Goal: Information Seeking & Learning: Learn about a topic

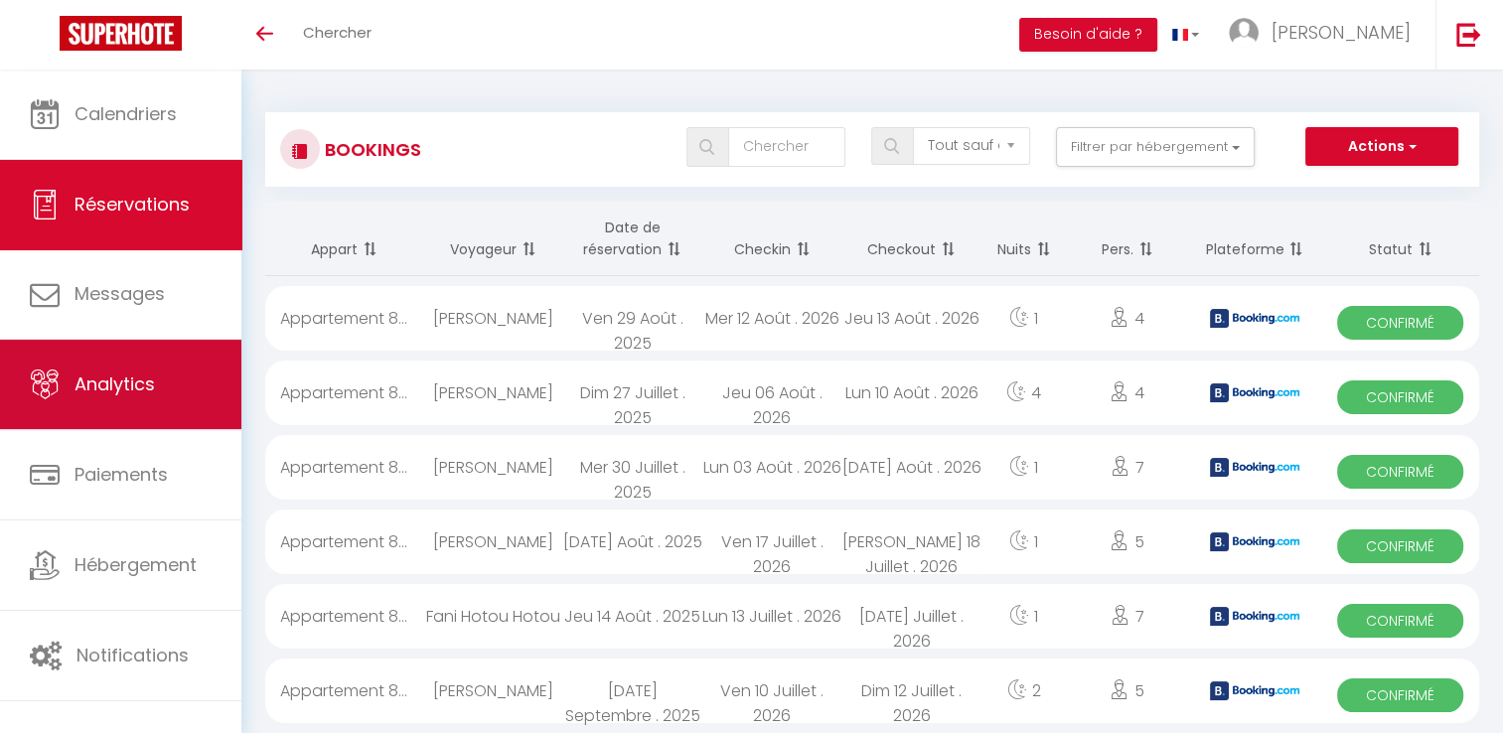
click at [119, 362] on link "Analytics" at bounding box center [120, 384] width 241 height 89
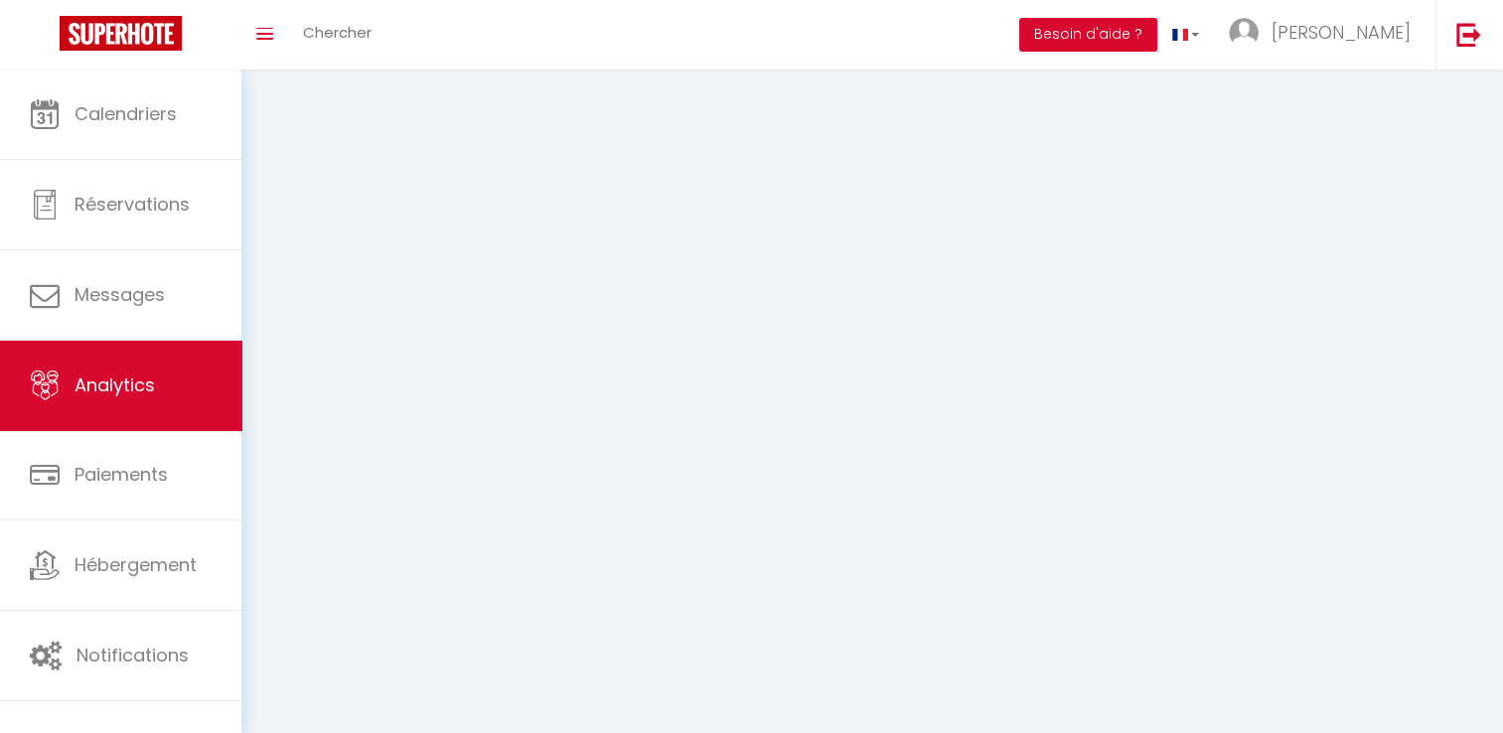
select select "2025"
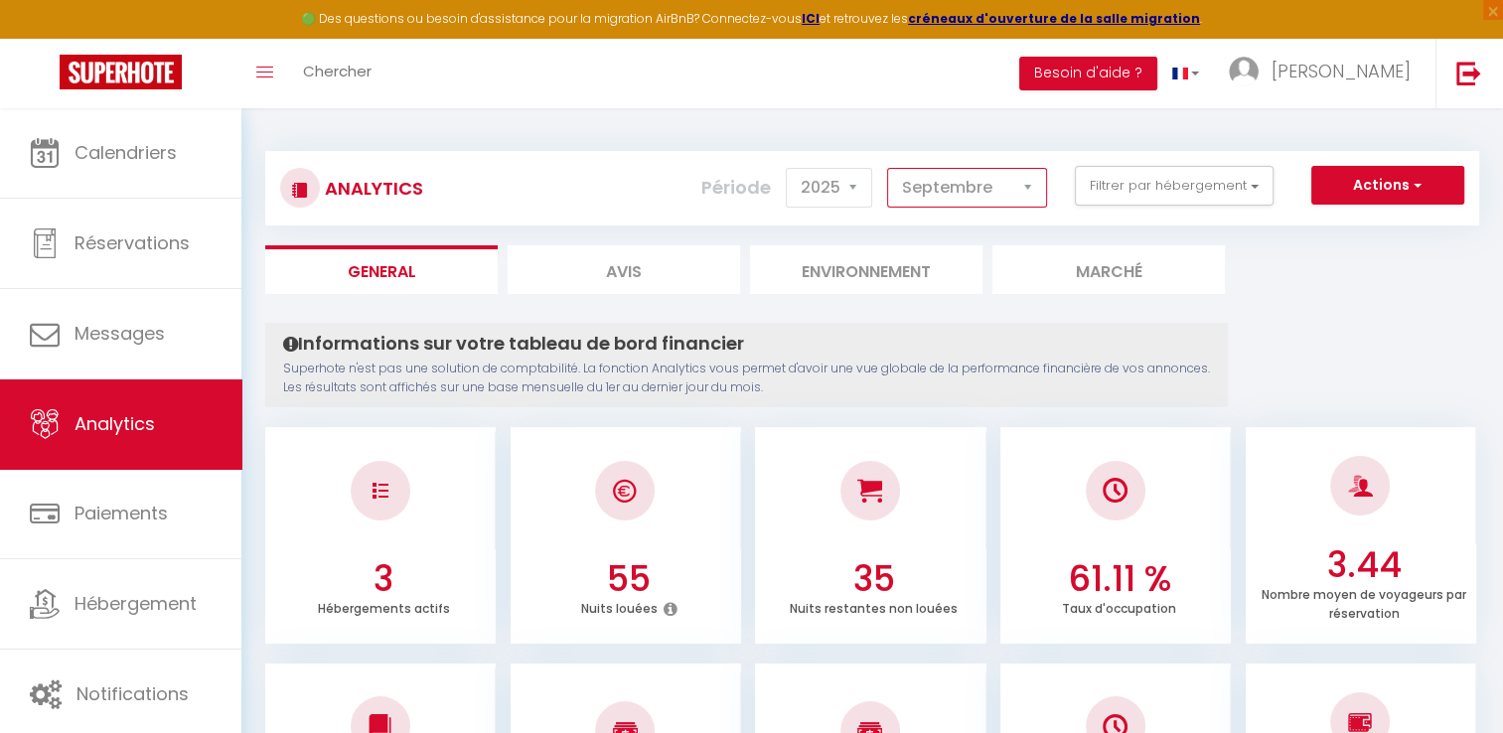
click at [934, 178] on select "[PERSON_NAME] Mars [PERSON_NAME] Juin Juillet Août Septembre Octobre Novembre D…" at bounding box center [967, 188] width 160 height 40
select select "8"
click at [888, 168] on select "[PERSON_NAME] Mars [PERSON_NAME] Juin Juillet Août Septembre Octobre Novembre D…" at bounding box center [967, 188] width 160 height 40
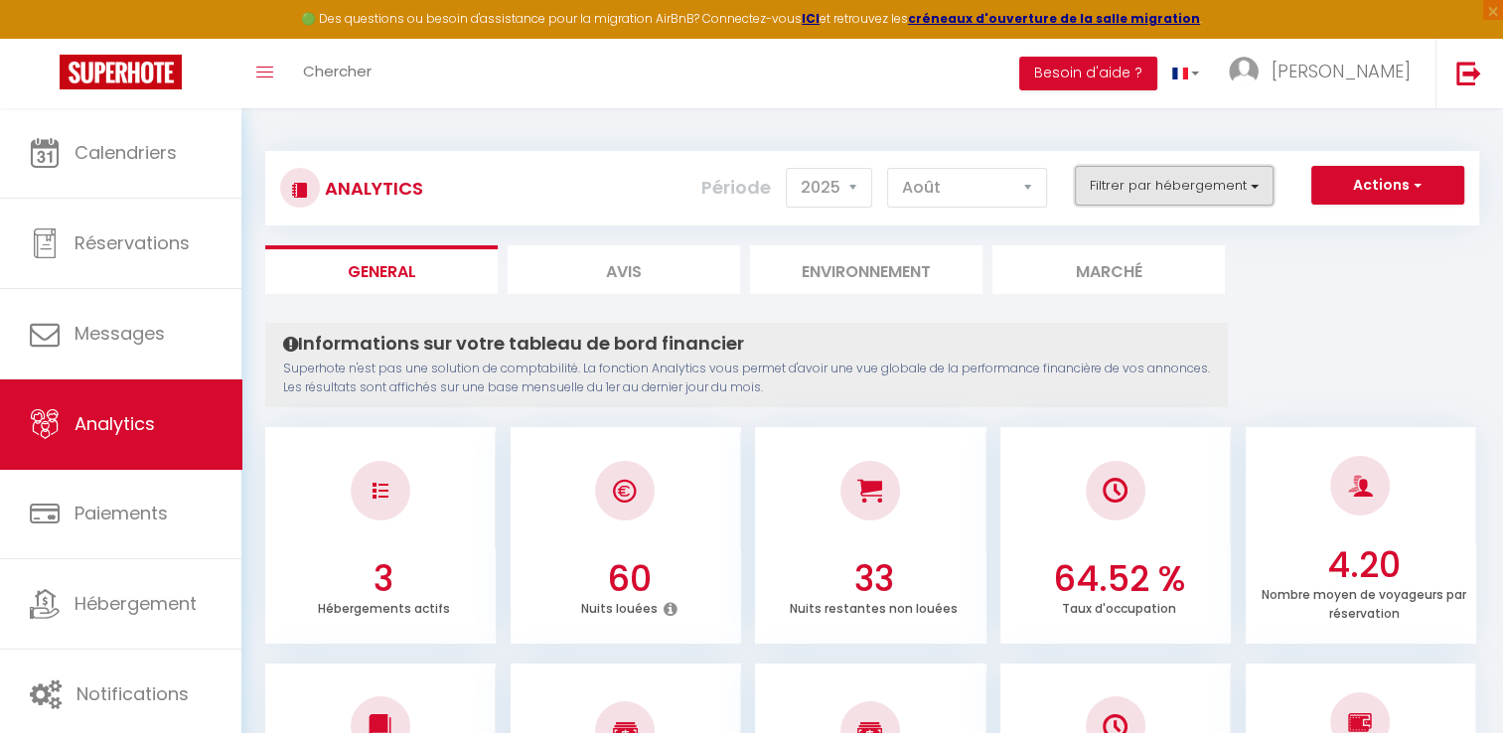
click at [1128, 188] on button "Filtrer par hébergement" at bounding box center [1174, 186] width 199 height 40
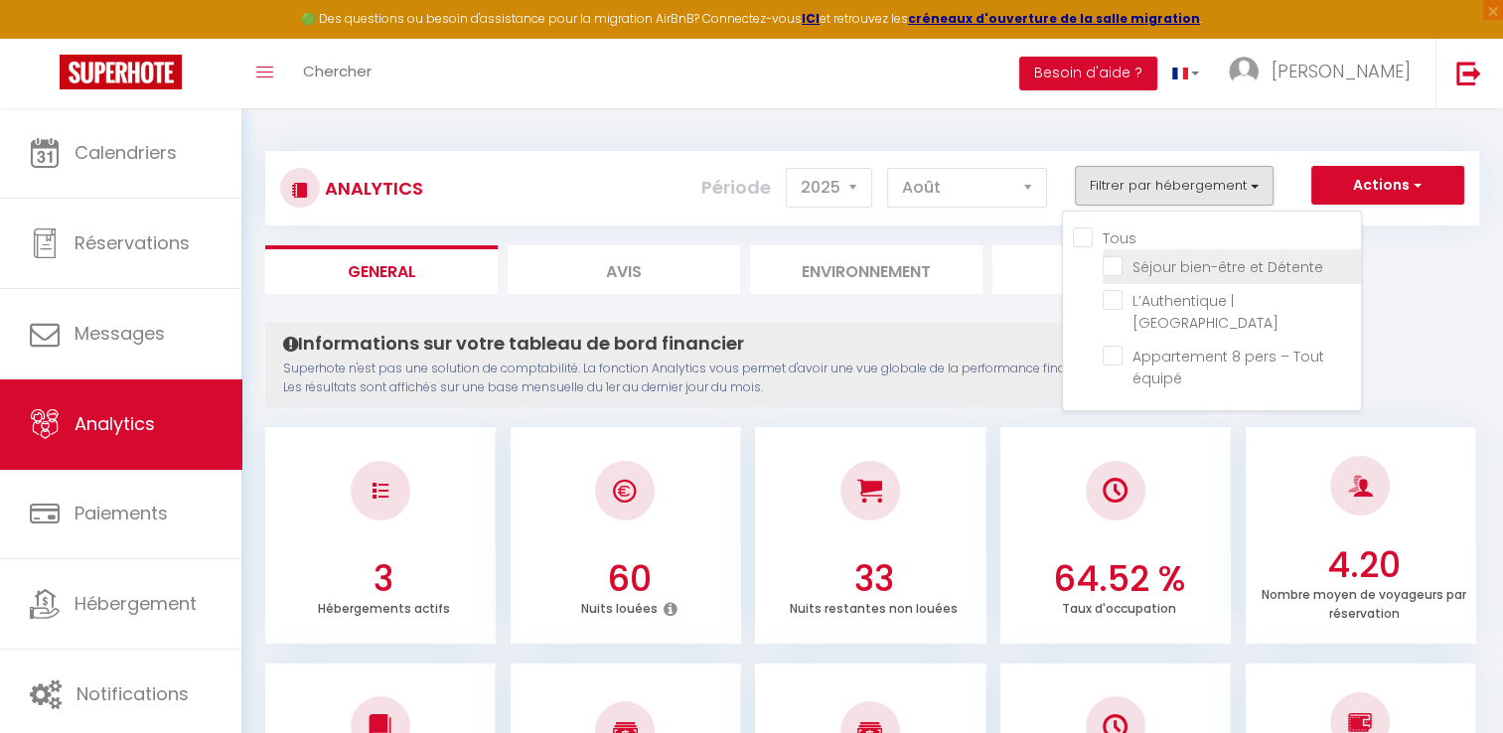
click at [1120, 265] on Détente "checkbox" at bounding box center [1232, 265] width 258 height 20
checkbox Détente "true"
checkbox Centre "false"
checkbox équipé "false"
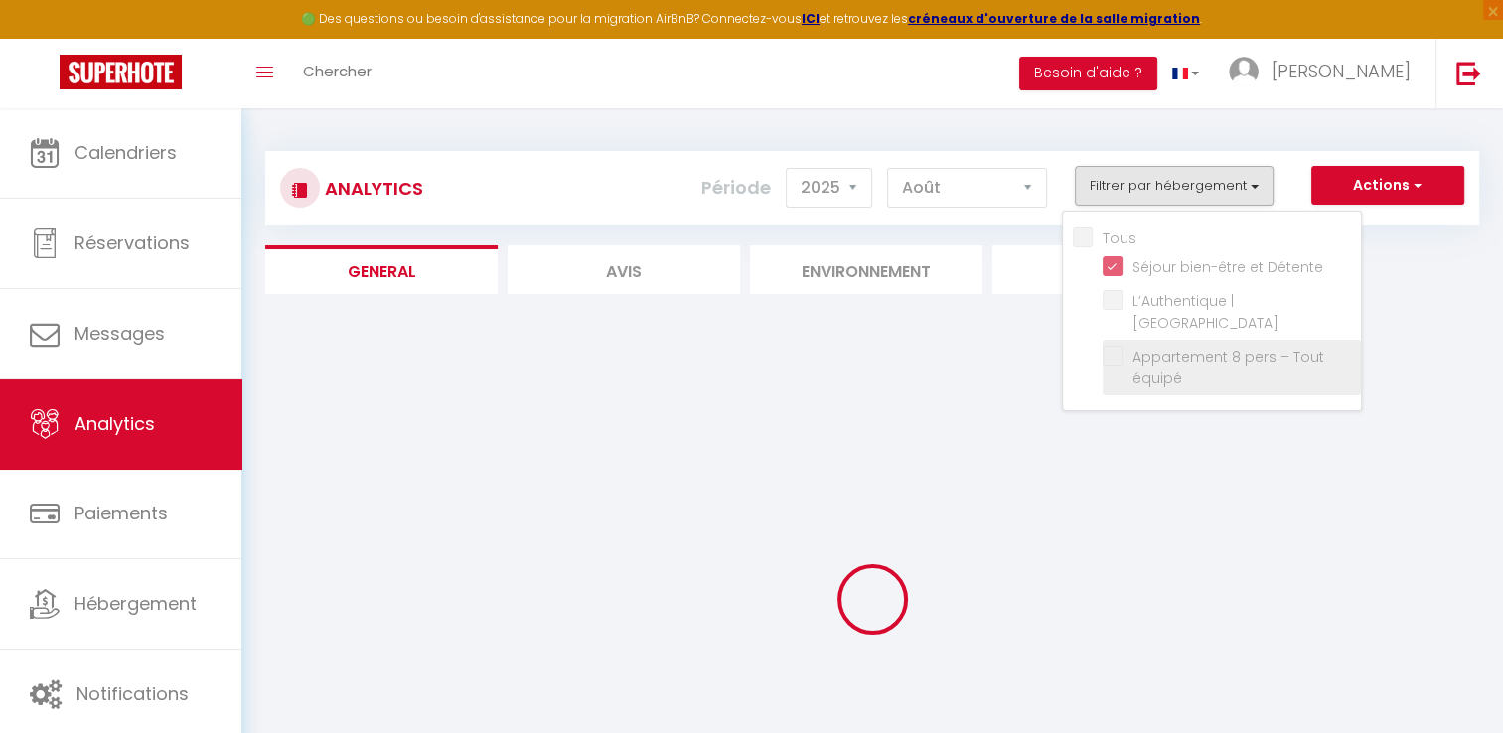
checkbox Centre "false"
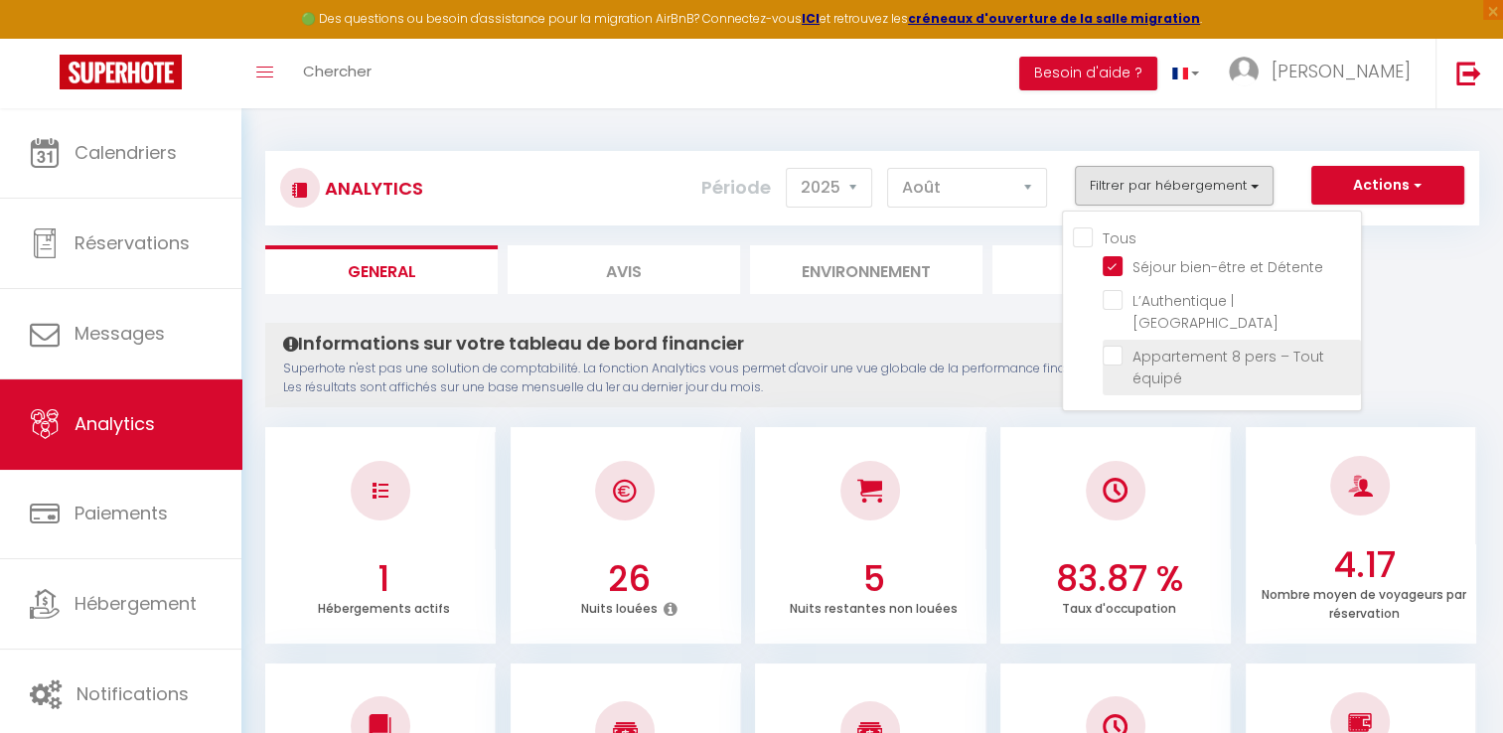
click at [1117, 345] on li "Appartement 8 pers – Tout équipé" at bounding box center [1232, 368] width 258 height 56
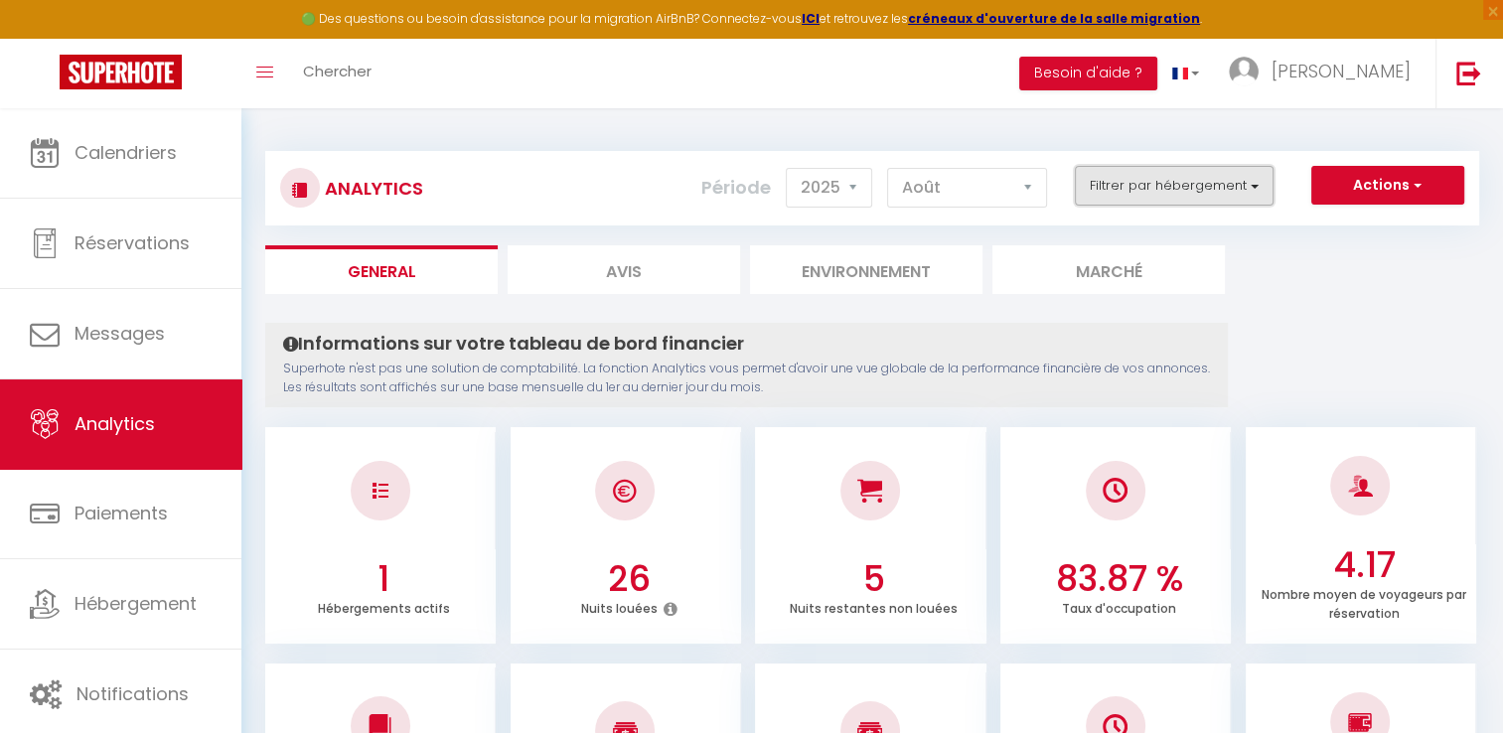
click at [1152, 189] on button "Filtrer par hébergement" at bounding box center [1174, 186] width 199 height 40
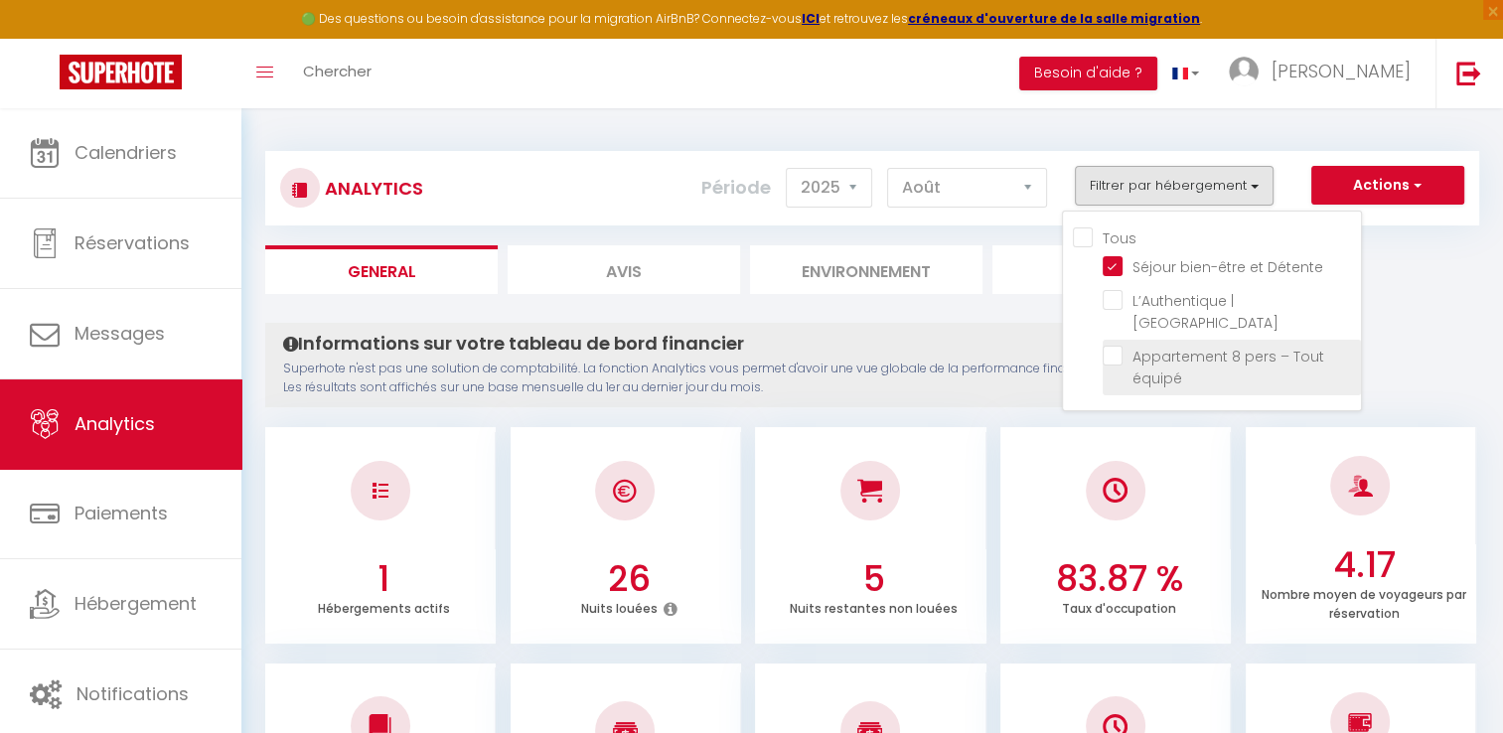
click at [1114, 346] on équipé "checkbox" at bounding box center [1232, 356] width 258 height 20
checkbox équipé "true"
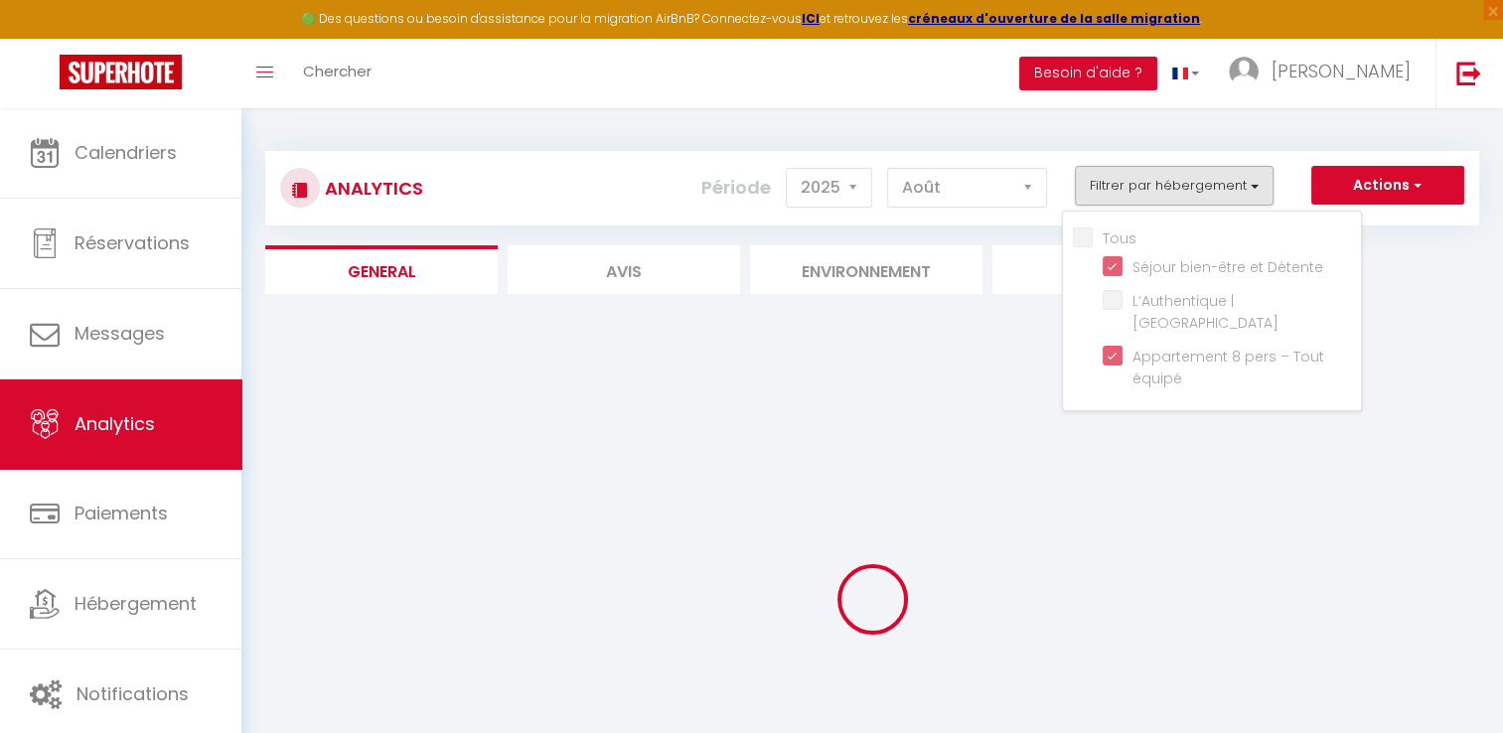
checkbox Centre "false"
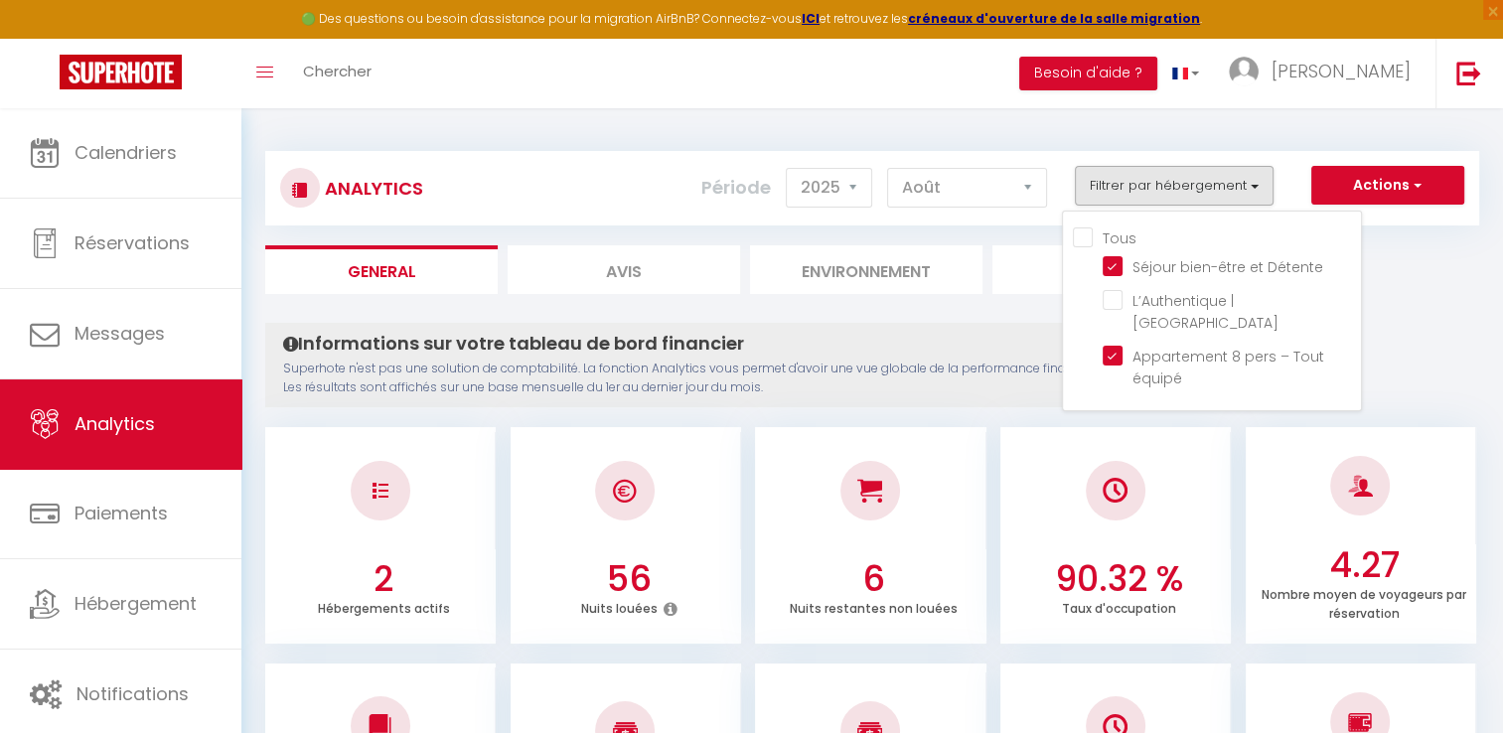
click at [993, 387] on p "Superhote n'est pas une solution de comptabilité. La fonction Analytics vous pe…" at bounding box center [746, 379] width 927 height 38
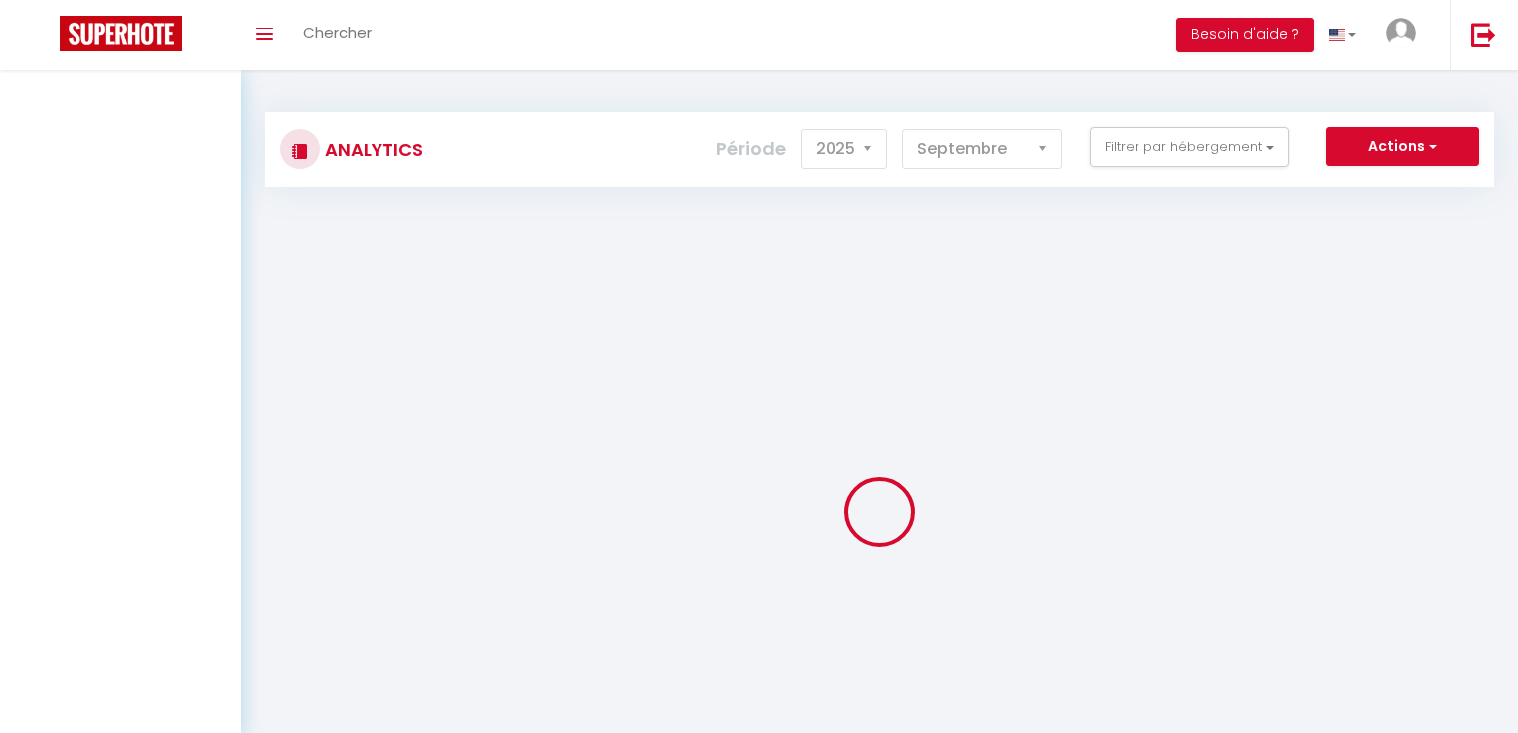
select select "2025"
select select "9"
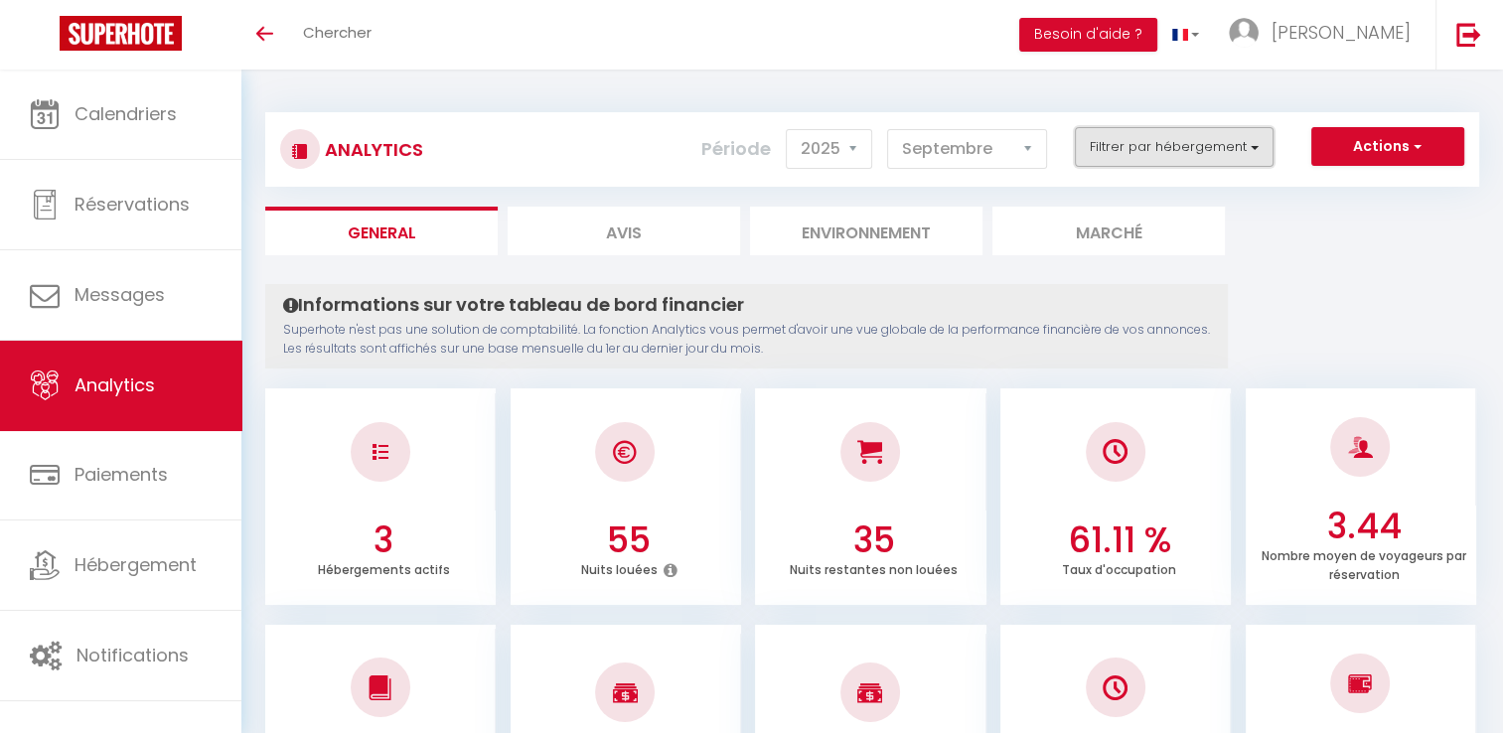
click at [1140, 153] on button "Filtrer par hébergement" at bounding box center [1174, 147] width 199 height 40
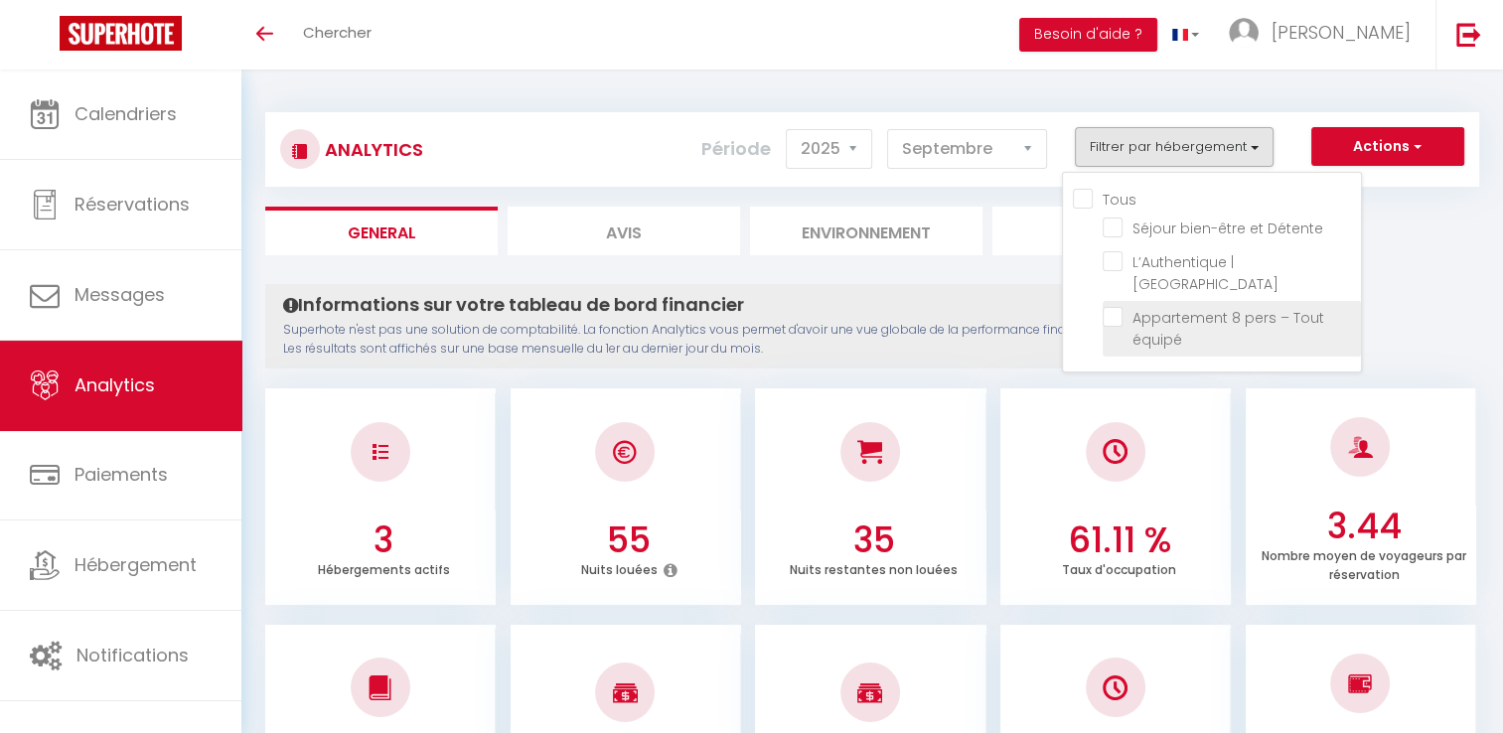
click at [1113, 307] on équipé "checkbox" at bounding box center [1232, 317] width 258 height 20
checkbox équipé "true"
checkbox Détente "false"
checkbox Centre "false"
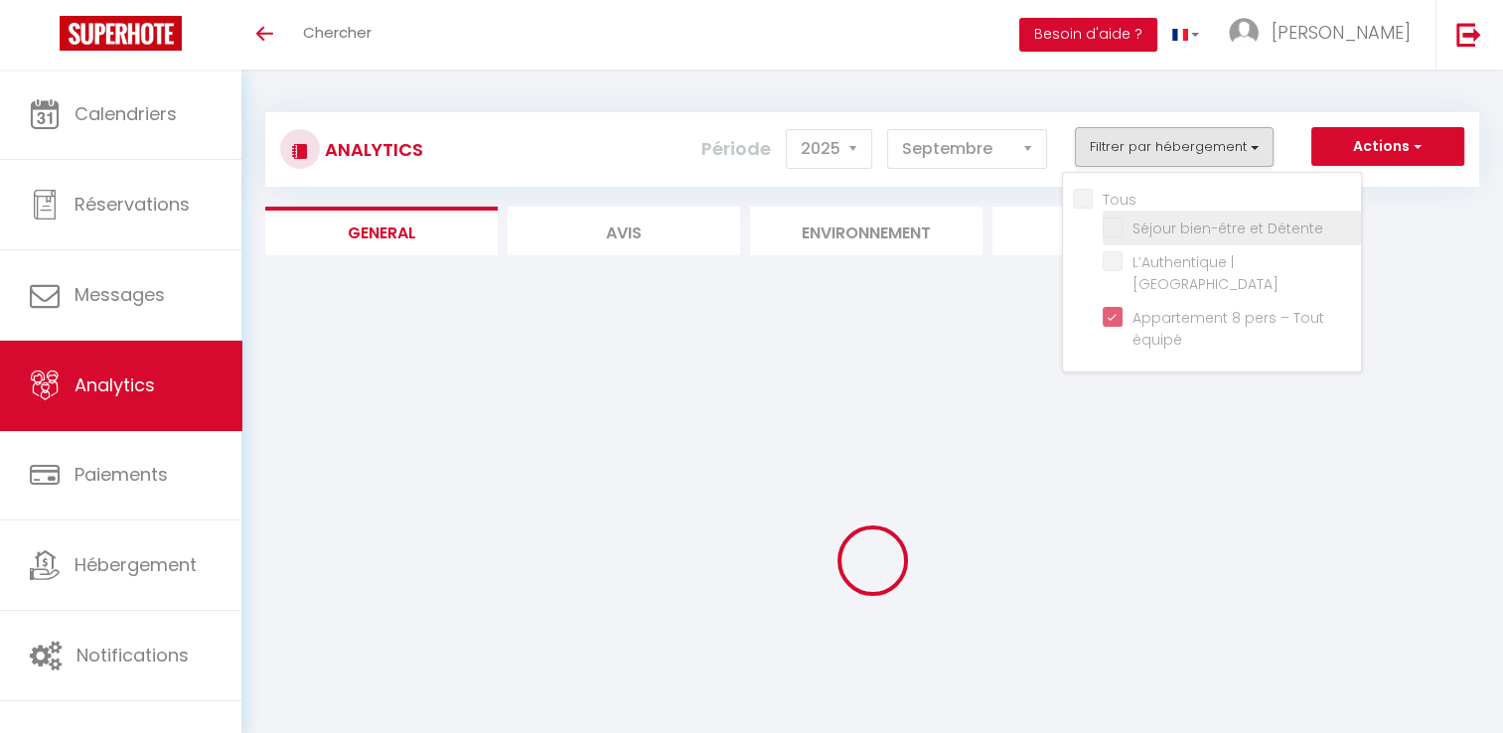
checkbox Détente "false"
checkbox Centre "false"
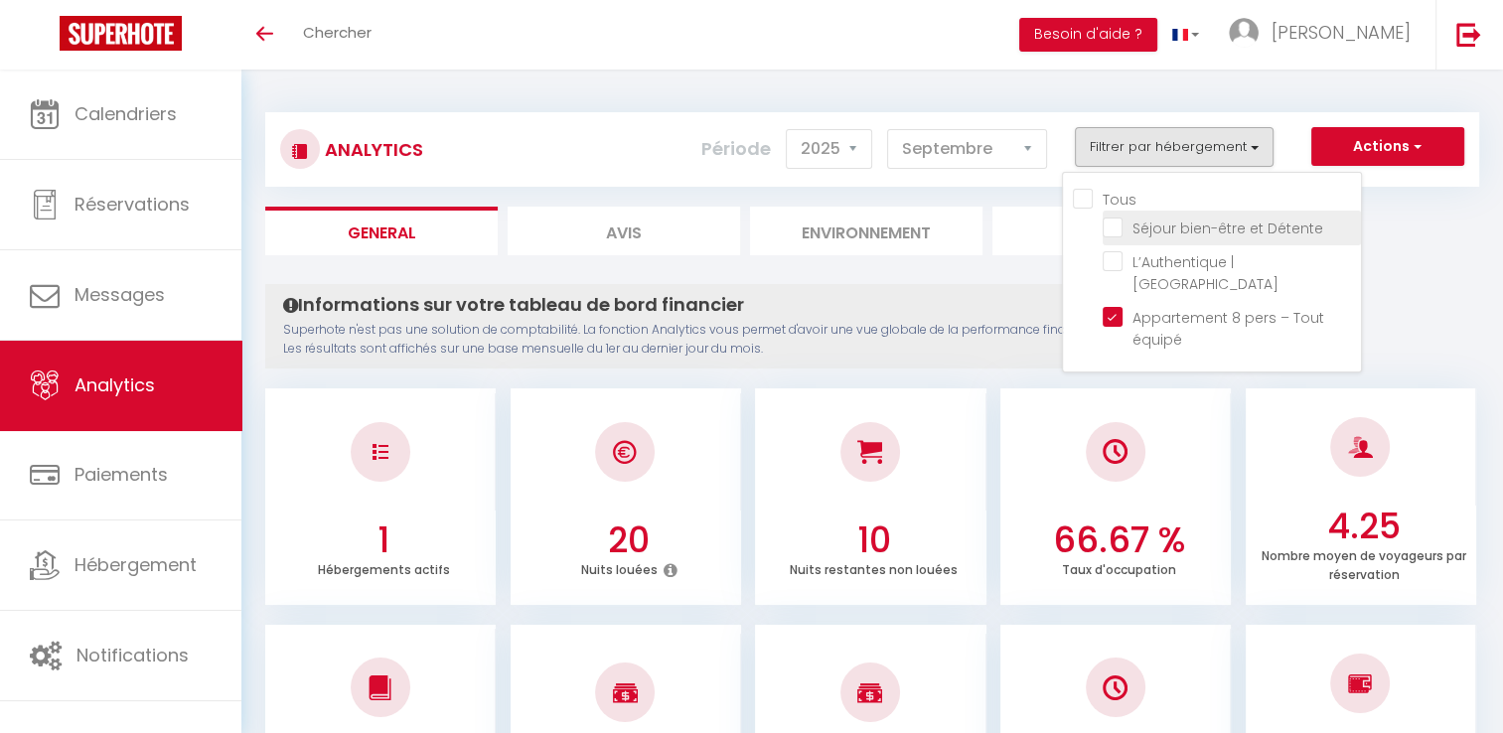
click at [1117, 232] on Détente "checkbox" at bounding box center [1232, 227] width 258 height 20
checkbox Détente "true"
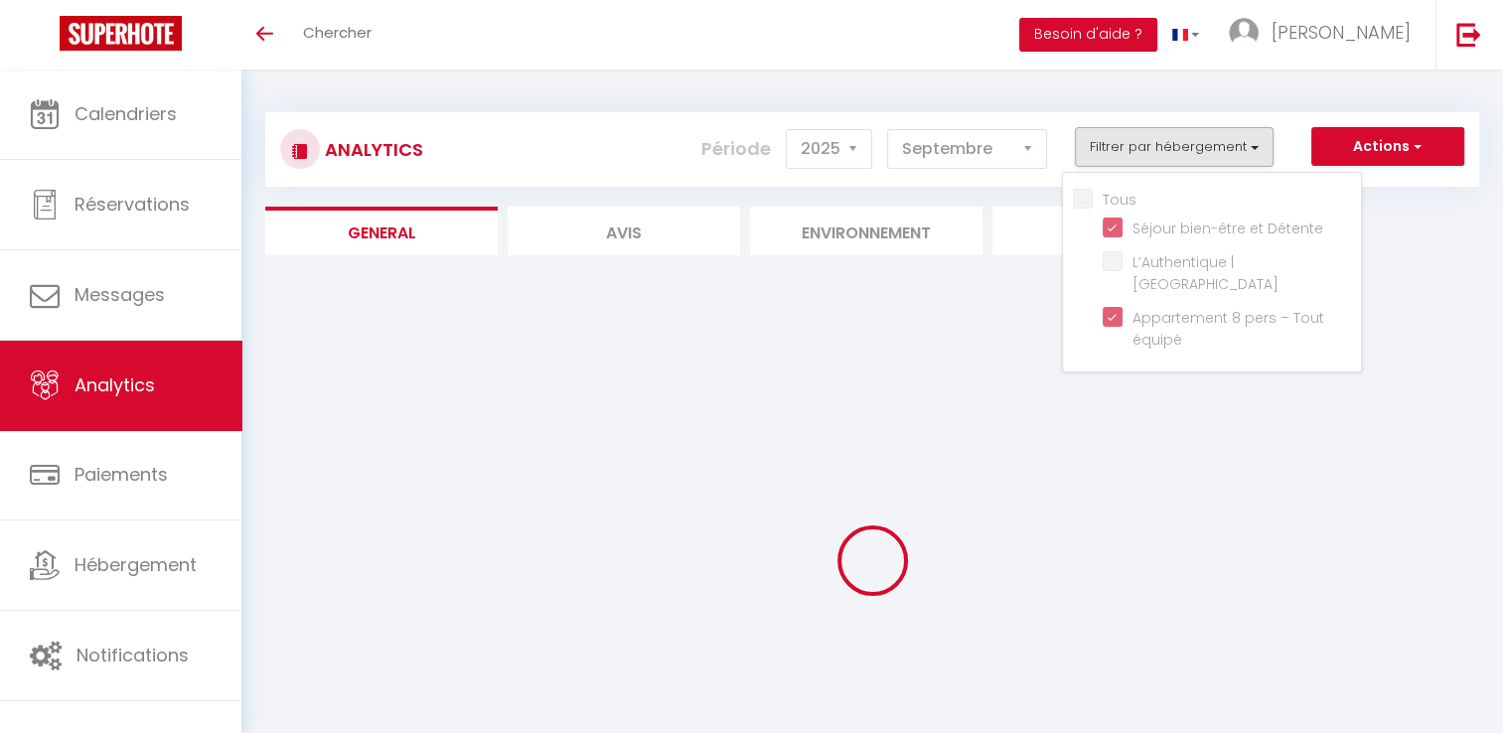
checkbox Centre "false"
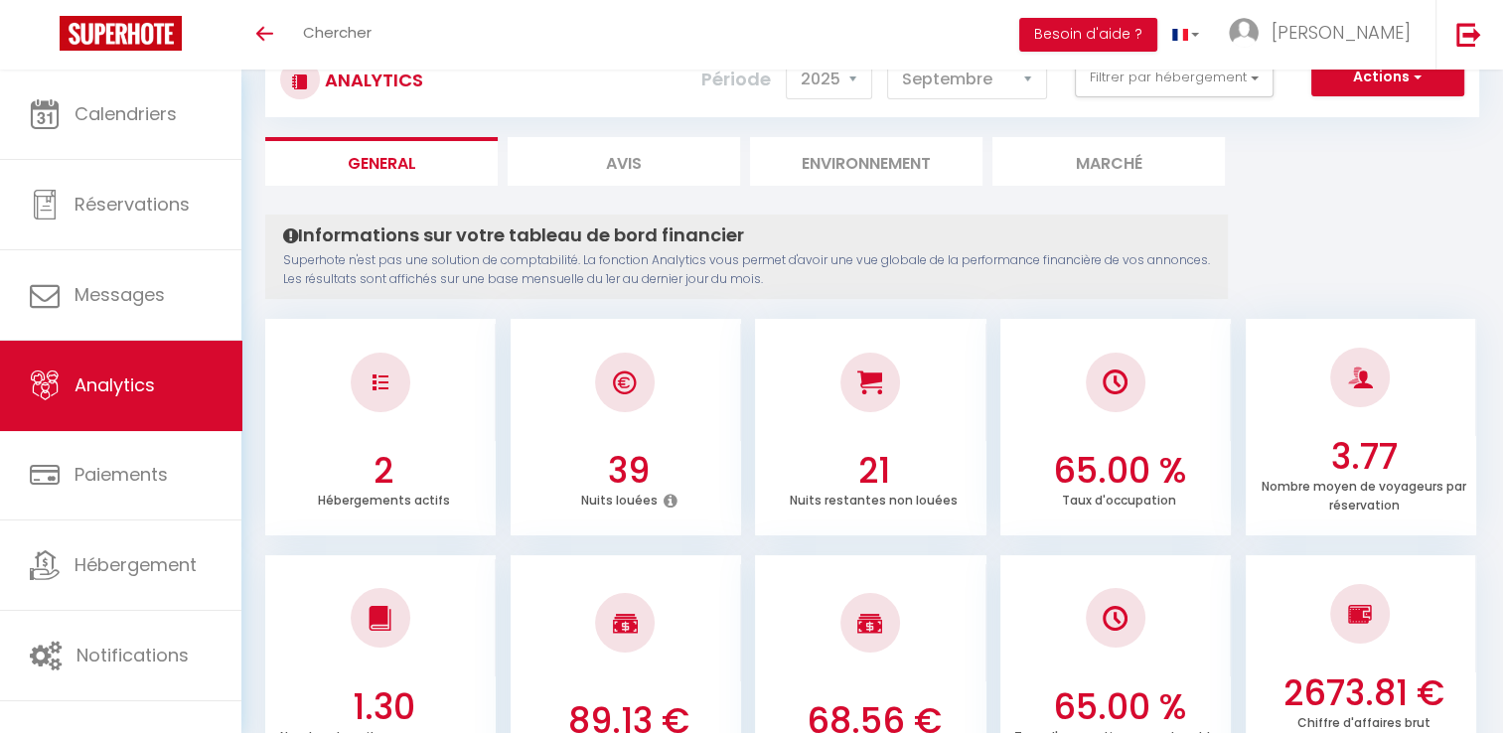
scroll to position [68, 0]
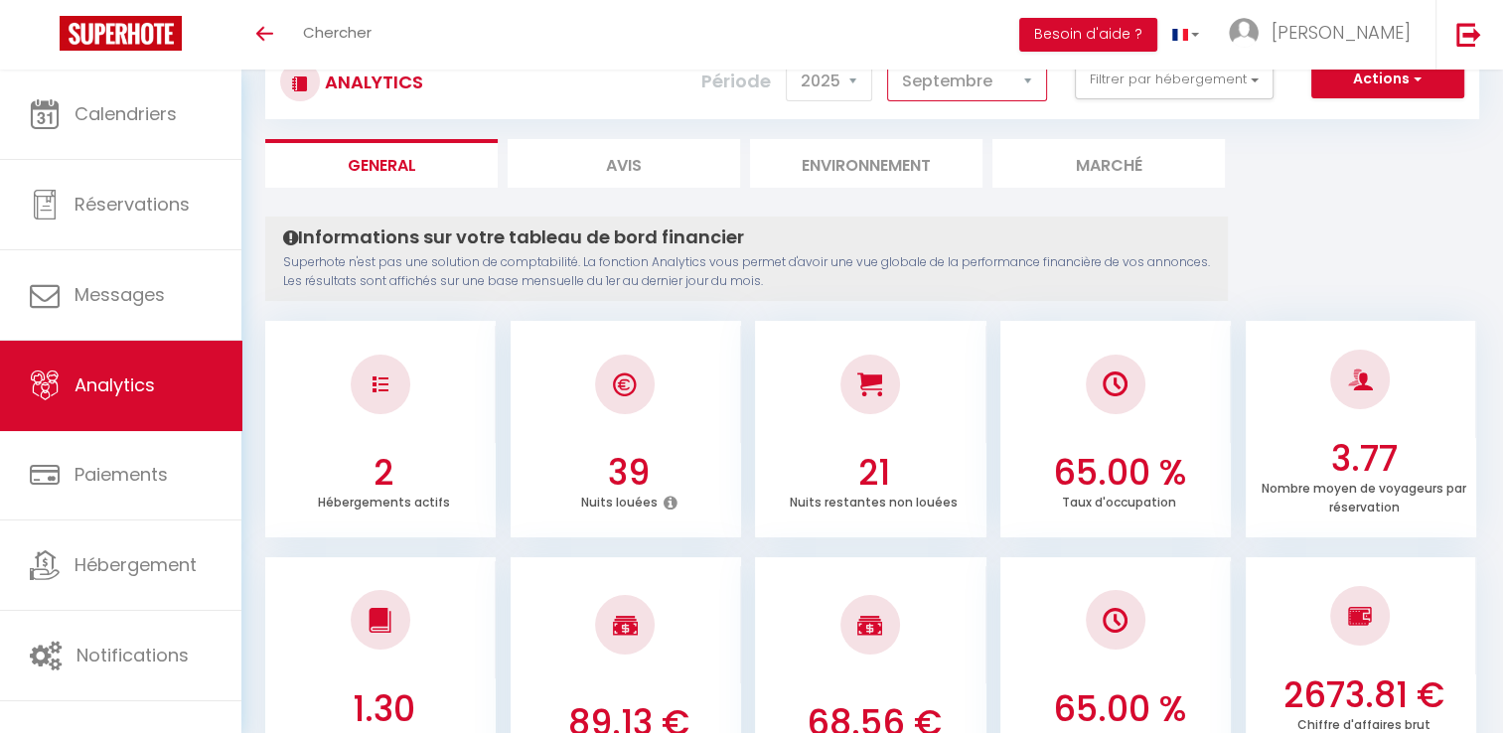
click at [931, 84] on select "[PERSON_NAME] Mars [PERSON_NAME] Juin Juillet Août Septembre Octobre Novembre D…" at bounding box center [967, 82] width 160 height 40
click at [888, 62] on select "[PERSON_NAME] Mars [PERSON_NAME] Juin Juillet Août Septembre Octobre Novembre D…" at bounding box center [967, 82] width 160 height 40
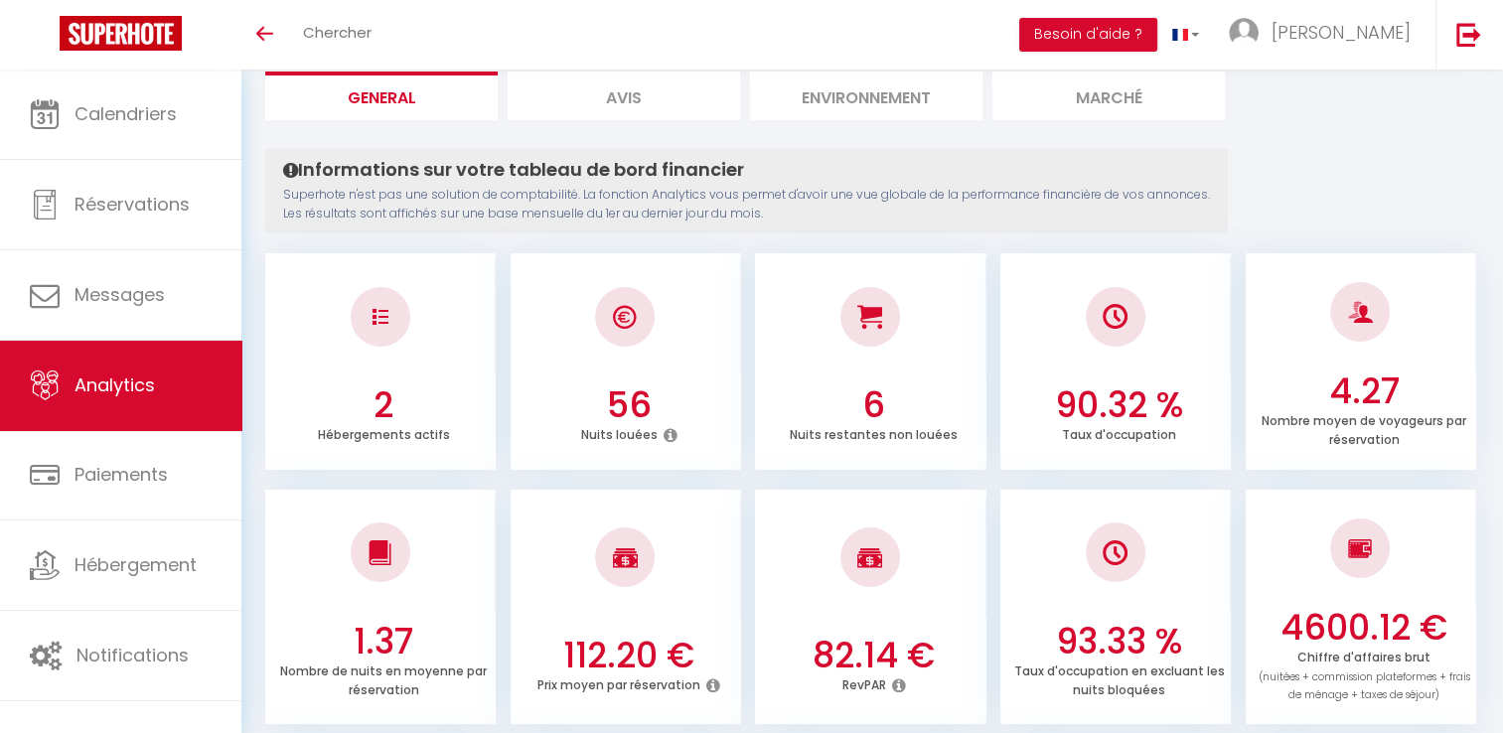
scroll to position [0, 0]
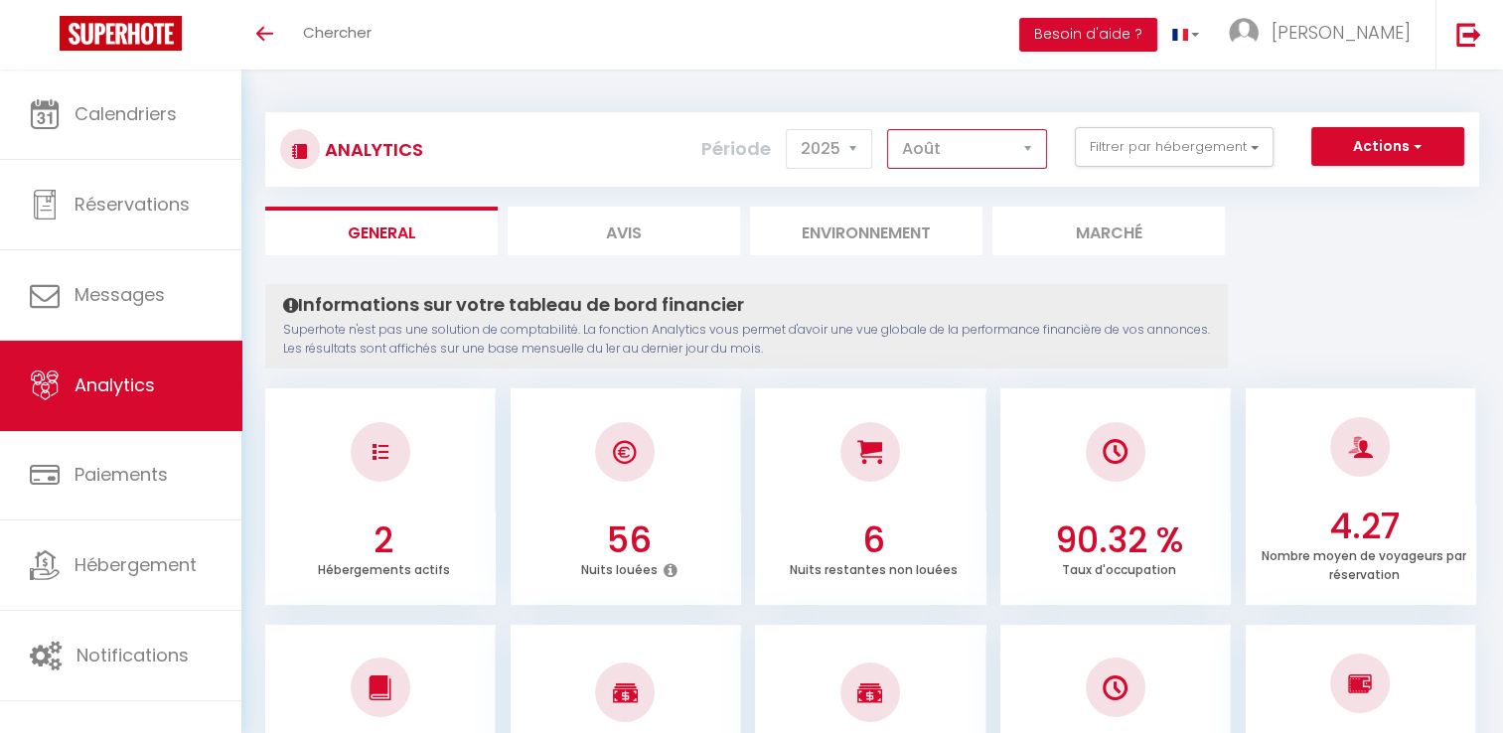
click at [997, 165] on select "[PERSON_NAME] Mars [PERSON_NAME] Juin Juillet Août Septembre Octobre Novembre D…" at bounding box center [967, 149] width 160 height 40
select select "9"
click at [888, 129] on select "[PERSON_NAME] Mars [PERSON_NAME] Juin Juillet Août Septembre Octobre Novembre D…" at bounding box center [967, 149] width 160 height 40
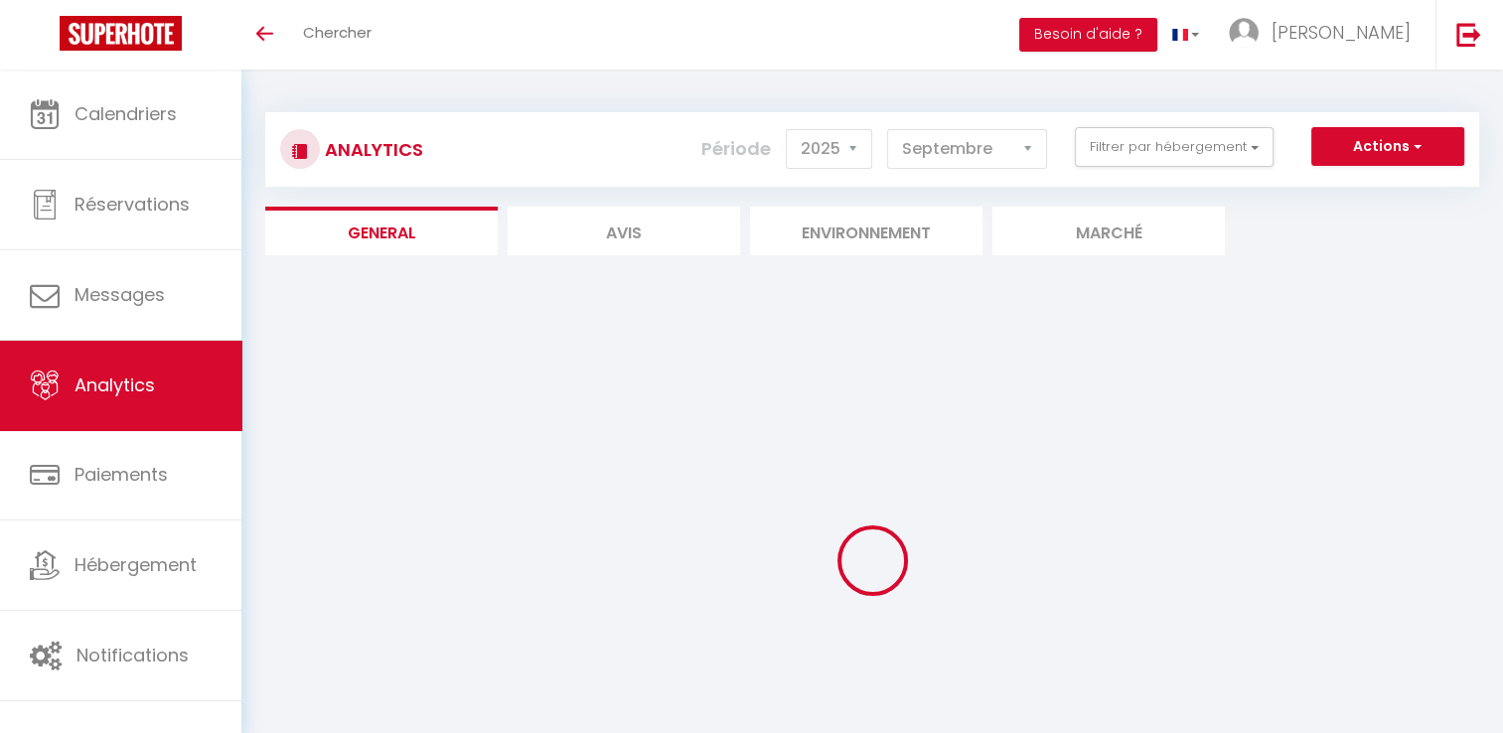
click at [948, 448] on div at bounding box center [872, 561] width 1214 height 554
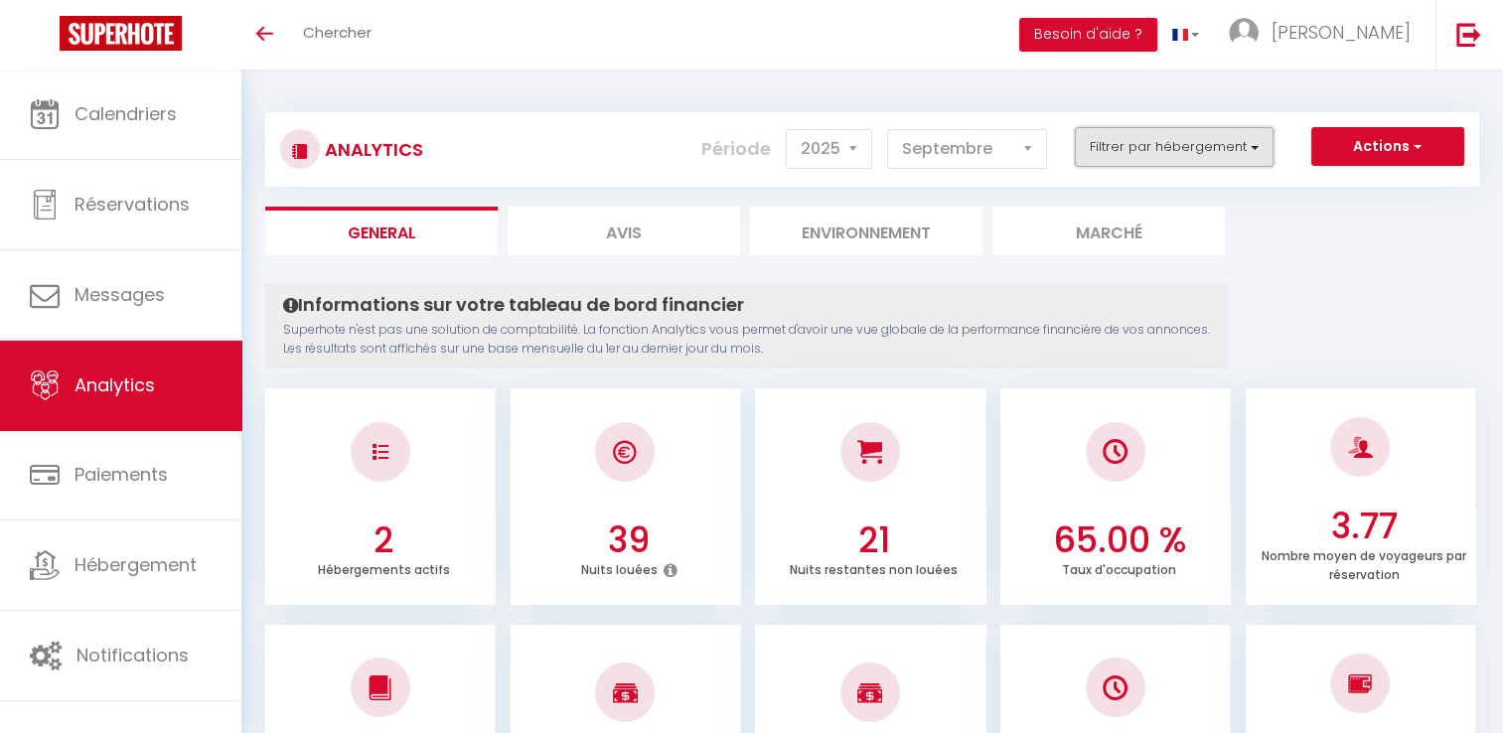
click at [1119, 150] on button "Filtrer par hébergement" at bounding box center [1174, 147] width 199 height 40
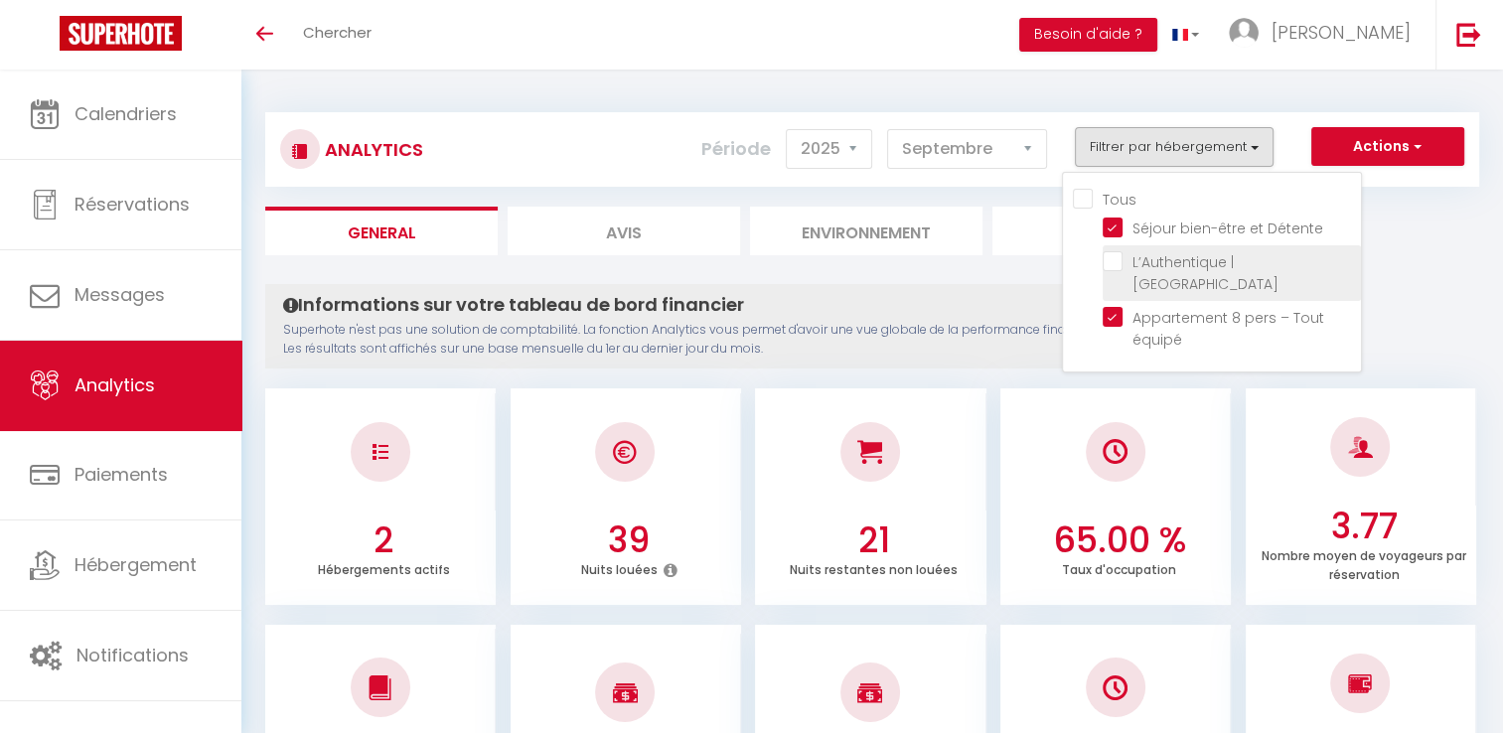
click at [1105, 263] on Centre "checkbox" at bounding box center [1232, 261] width 258 height 20
checkbox Centre "true"
checkbox input "true"
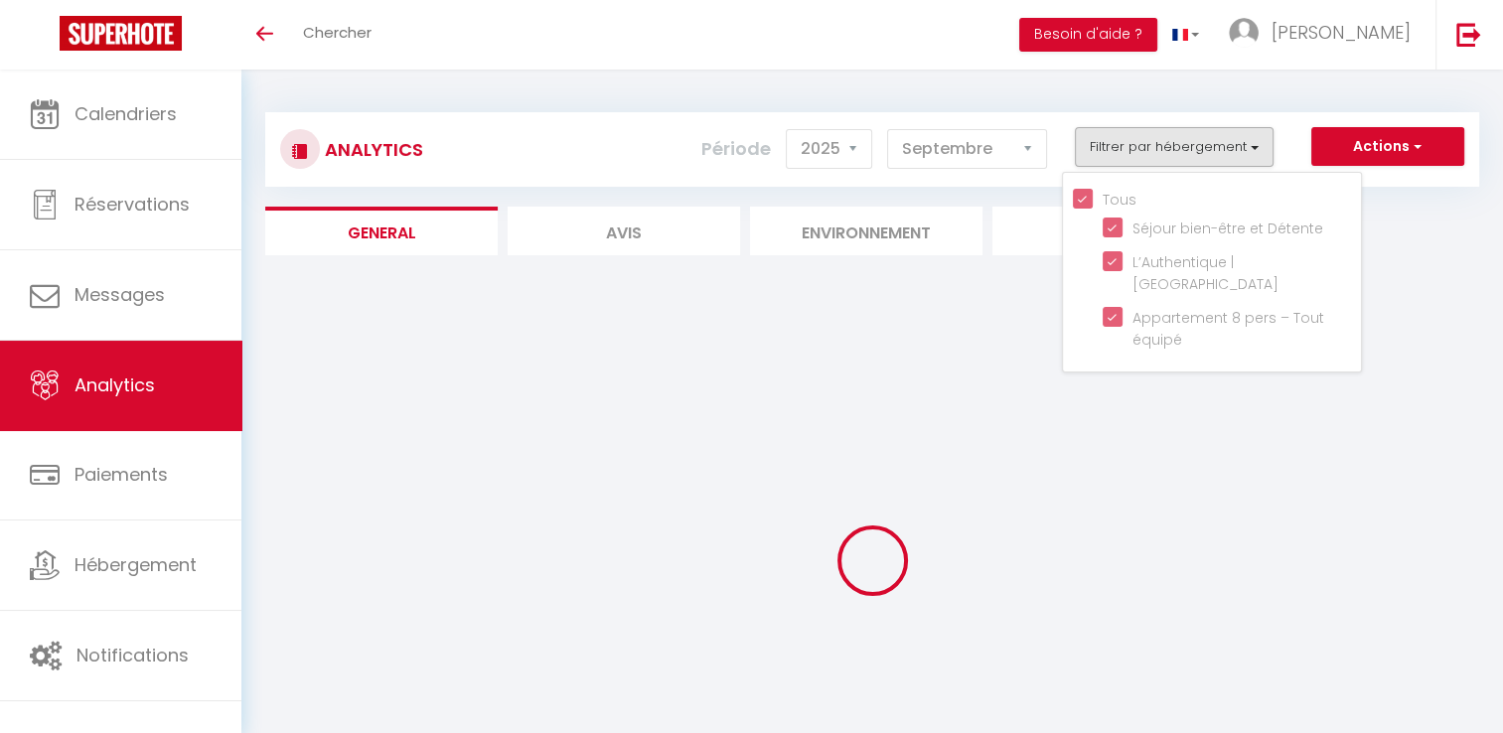
click at [1423, 279] on div "Analytics Actions Génération SuperConciergerie Génération SuperAnalyzer Générat…" at bounding box center [872, 465] width 1214 height 745
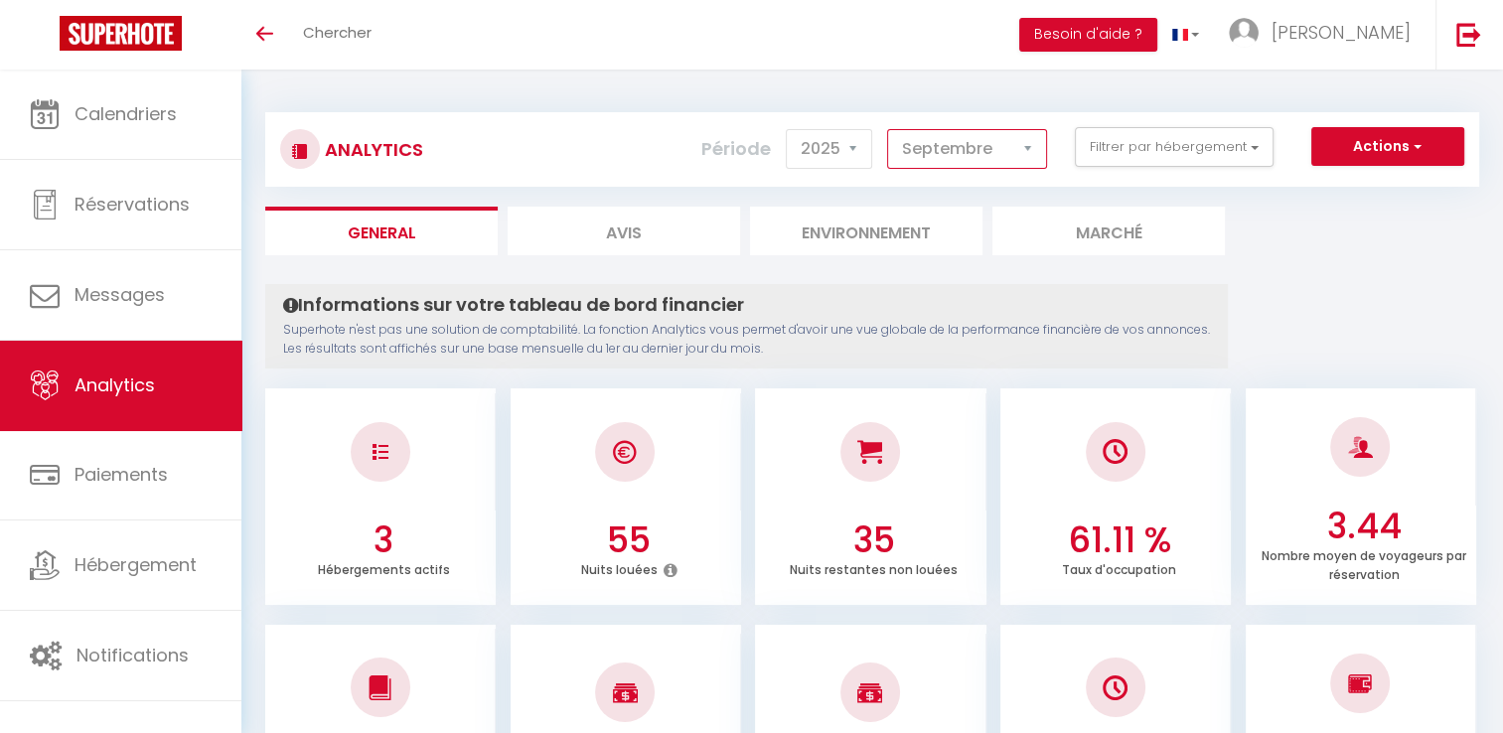
click at [968, 139] on select "[PERSON_NAME] Mars [PERSON_NAME] Juin Juillet Août Septembre Octobre Novembre D…" at bounding box center [967, 149] width 160 height 40
click at [967, 145] on select "[PERSON_NAME] Mars [PERSON_NAME] Juin Juillet Août Septembre Octobre Novembre D…" at bounding box center [967, 149] width 160 height 40
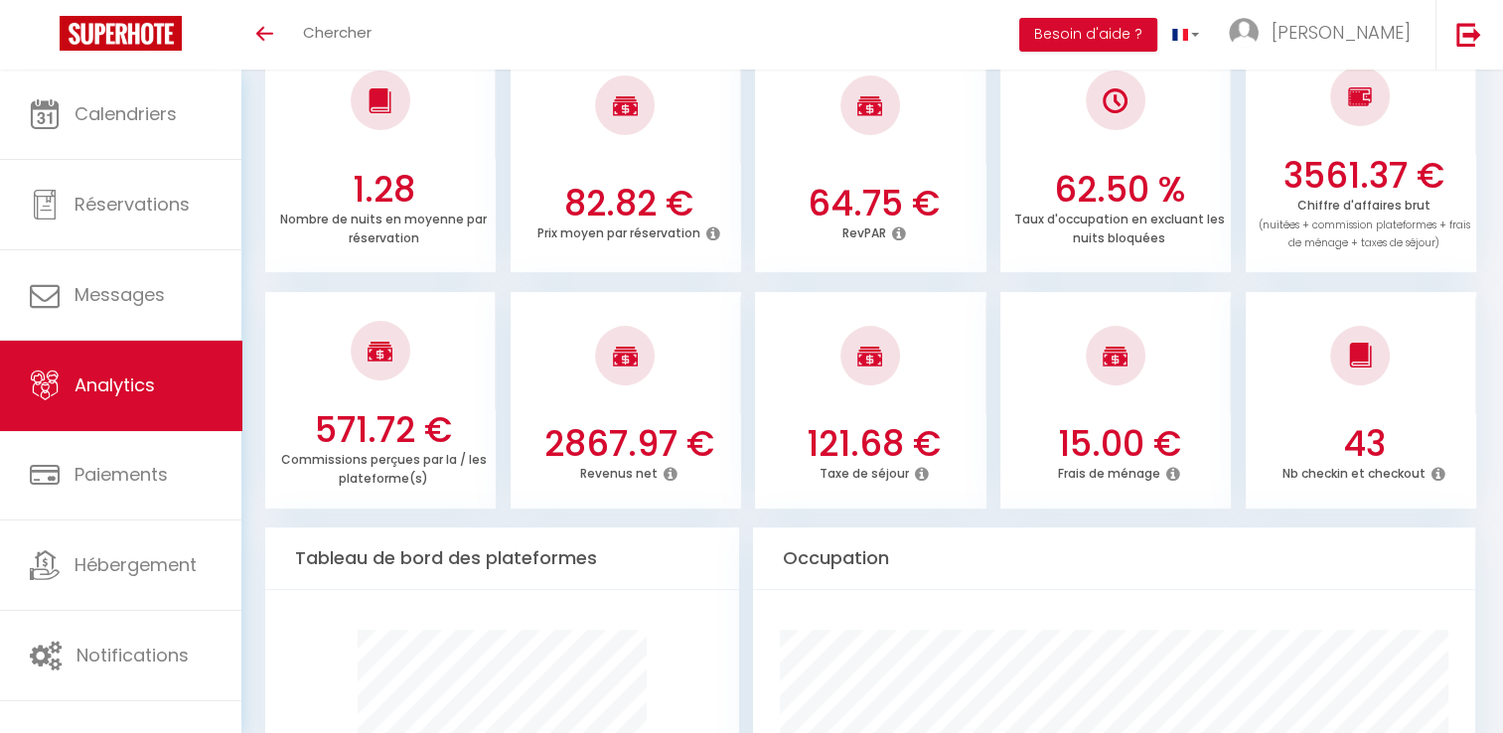
scroll to position [590, 0]
